Goal: Transaction & Acquisition: Book appointment/travel/reservation

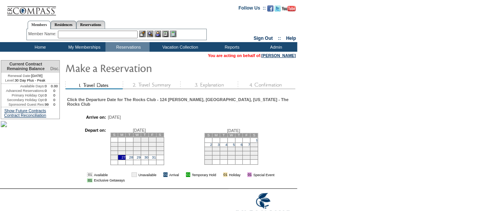
scroll to position [37, 0]
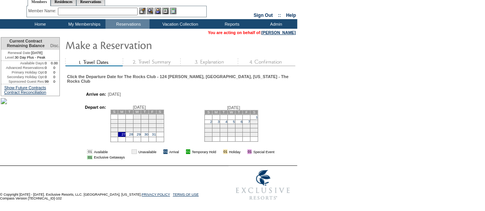
click at [258, 115] on td "1" at bounding box center [254, 117] width 8 height 5
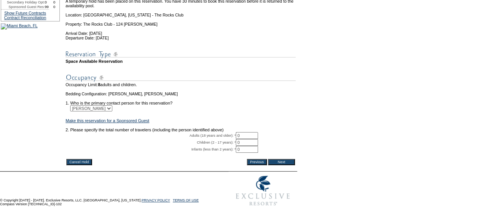
scroll to position [135, 0]
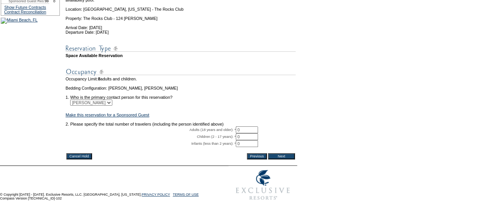
drag, startPoint x: 247, startPoint y: 120, endPoint x: 211, endPoint y: 119, distance: 35.7
click at [211, 127] on tr "Adults (18 years and older): * 0 * *" at bounding box center [181, 130] width 230 height 7
type input "8"
click at [280, 153] on input "Next" at bounding box center [281, 156] width 27 height 6
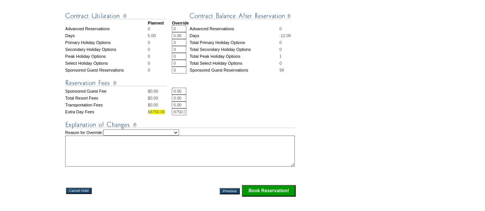
scroll to position [328, 0]
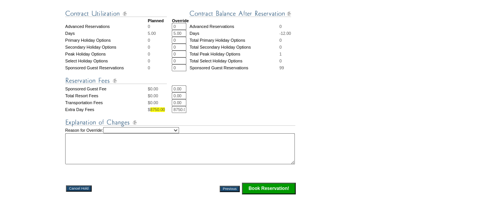
click at [173, 133] on select "Creating Continuous Stay Days Rebooked After Cancellation Editing Occupant Expe…" at bounding box center [141, 130] width 76 height 6
select select "1042"
click at [110, 129] on select "Creating Continuous Stay Days Rebooked After Cancellation Editing Occupant Expe…" at bounding box center [141, 130] width 76 height 6
click at [122, 154] on textarea at bounding box center [180, 148] width 230 height 31
drag, startPoint x: 182, startPoint y: 33, endPoint x: 163, endPoint y: 30, distance: 18.6
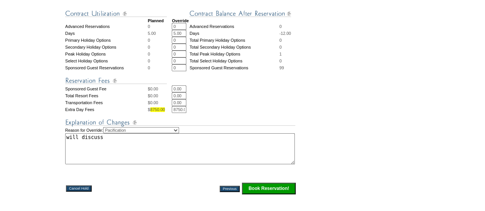
click at [163, 30] on tr "Days 5.00 5.00 * * Days -12.00" at bounding box center [180, 33] width 231 height 7
click at [133, 147] on textarea "will discuss" at bounding box center [180, 148] width 230 height 31
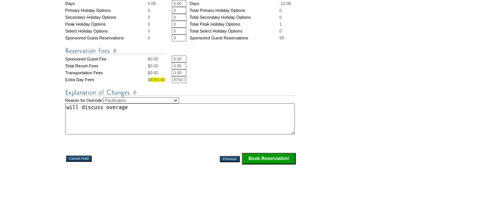
scroll to position [357, 0]
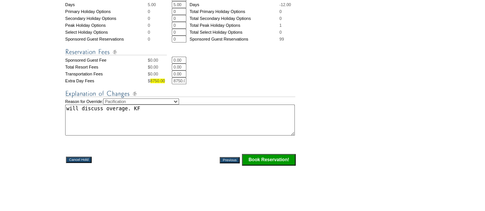
type textarea "will discuss overage. KF"
click at [269, 161] on input "Book Reservation!" at bounding box center [269, 160] width 54 height 12
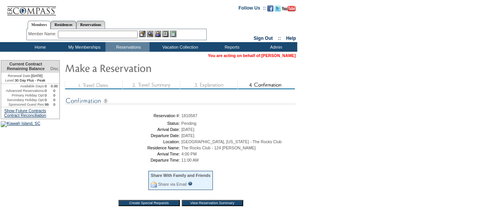
click at [292, 54] on link "[PERSON_NAME]" at bounding box center [279, 55] width 34 height 5
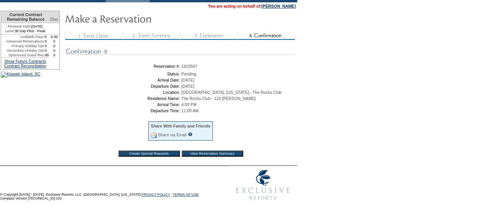
scroll to position [121, 0]
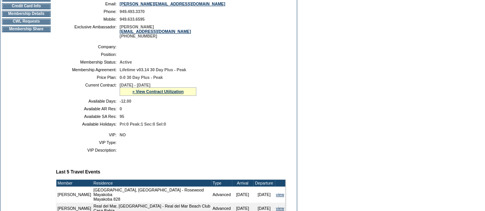
scroll to position [143, 0]
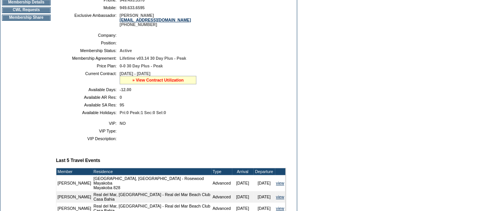
click at [147, 82] on link "» View Contract Utilization" at bounding box center [157, 80] width 51 height 5
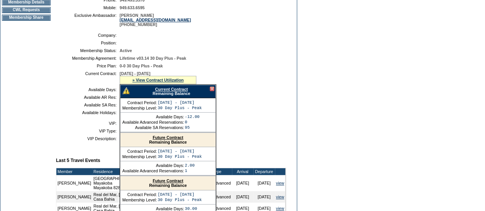
click at [166, 92] on link "Current Contract" at bounding box center [171, 89] width 33 height 5
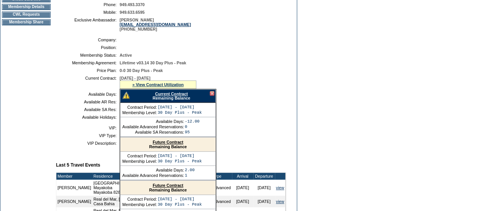
click at [212, 96] on div at bounding box center [212, 93] width 5 height 5
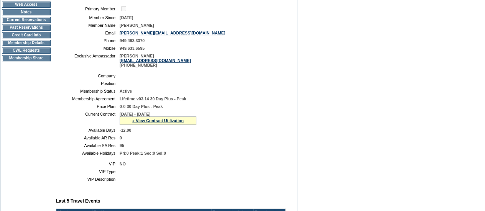
scroll to position [103, 0]
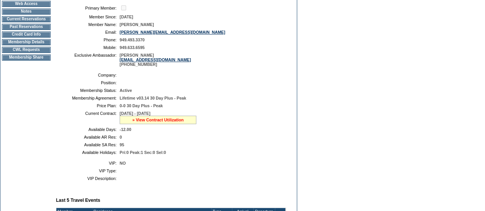
click at [150, 122] on link "» View Contract Utilization" at bounding box center [157, 120] width 51 height 5
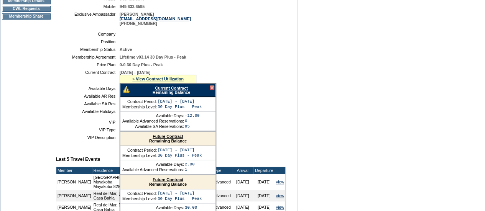
scroll to position [145, 0]
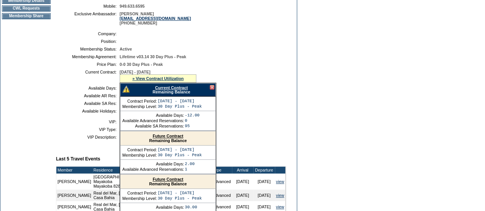
click at [168, 90] on link "Current Contract" at bounding box center [171, 88] width 33 height 5
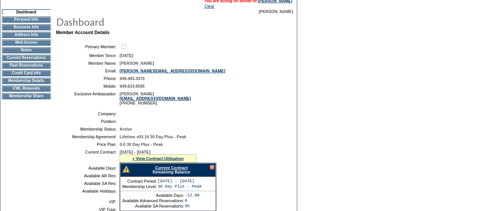
scroll to position [65, 0]
click at [213, 170] on div at bounding box center [212, 167] width 5 height 5
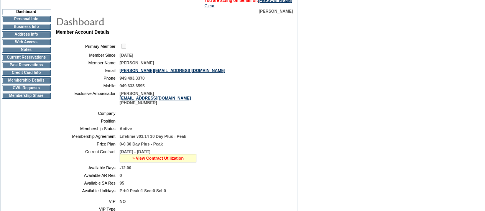
click at [174, 161] on link "» View Contract Utilization" at bounding box center [157, 158] width 51 height 5
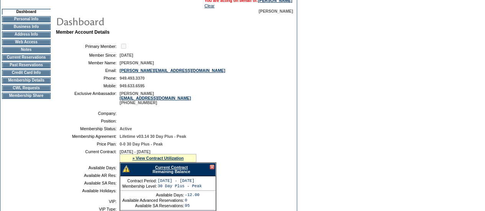
click at [183, 170] on link "Current Contract" at bounding box center [171, 167] width 33 height 5
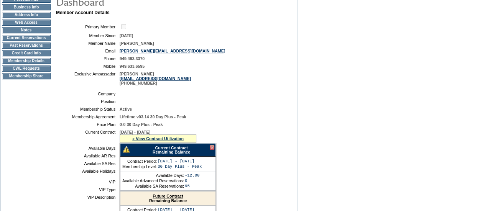
scroll to position [84, 0]
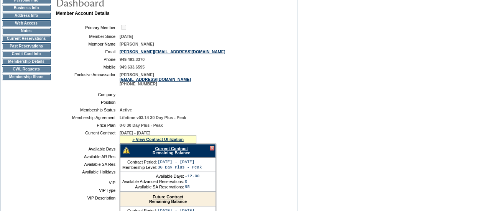
click at [214, 153] on div "Current Contract Remaining Balance" at bounding box center [168, 150] width 96 height 13
click at [212, 151] on div at bounding box center [212, 148] width 5 height 5
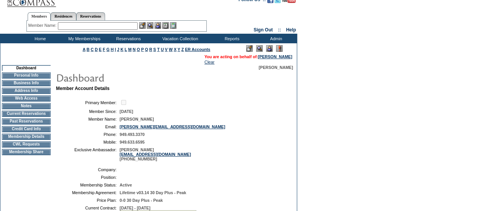
scroll to position [5, 0]
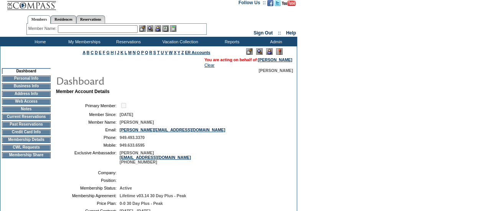
click at [38, 41] on td "Home" at bounding box center [39, 42] width 44 height 10
